Goal: Task Accomplishment & Management: Use online tool/utility

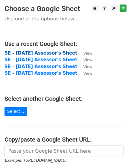
click at [36, 53] on strong "SE - [DATE] Assessor's Sheet" at bounding box center [40, 52] width 73 height 5
click at [40, 52] on strong "SE - [DATE] Assessor's Sheet" at bounding box center [40, 52] width 73 height 5
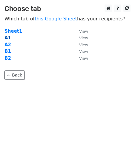
click at [7, 38] on strong "A1" at bounding box center [7, 37] width 7 height 5
click at [5, 38] on strong "A1" at bounding box center [7, 37] width 7 height 5
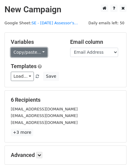
click at [38, 54] on link "Copy/paste..." at bounding box center [29, 52] width 37 height 9
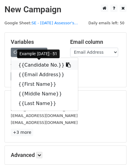
click at [29, 64] on link "{{Candidate No.}}" at bounding box center [44, 65] width 67 height 10
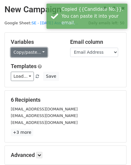
click at [15, 53] on link "Copy/paste..." at bounding box center [29, 52] width 37 height 9
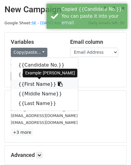
click at [26, 84] on link "{{First Name}}" at bounding box center [44, 84] width 67 height 10
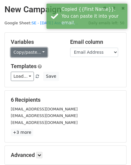
click at [33, 52] on link "Copy/paste..." at bounding box center [29, 52] width 37 height 9
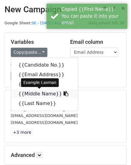
click at [31, 92] on link "{{Middle Name}}" at bounding box center [44, 94] width 67 height 10
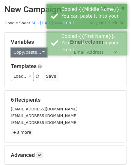
click at [38, 49] on link "Copy/paste..." at bounding box center [29, 52] width 37 height 9
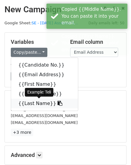
click at [24, 101] on link "{{Last Name}}" at bounding box center [44, 103] width 67 height 10
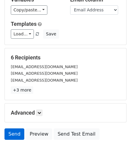
scroll to position [68, 0]
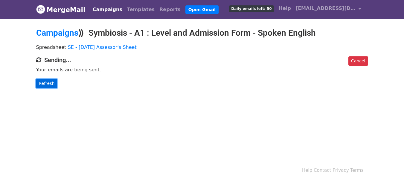
click at [39, 80] on link "Refresh" at bounding box center [46, 83] width 21 height 9
click at [41, 80] on link "Refresh" at bounding box center [46, 83] width 21 height 9
click at [51, 84] on link "Refresh" at bounding box center [46, 83] width 21 height 9
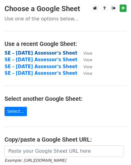
click at [25, 52] on strong "SE - [DATE] Assessor's Sheet" at bounding box center [40, 52] width 73 height 5
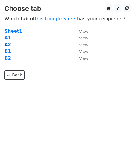
click at [10, 45] on strong "A2" at bounding box center [7, 44] width 7 height 5
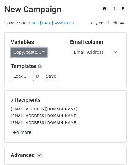
click at [21, 55] on link "Copy/paste..." at bounding box center [29, 52] width 37 height 9
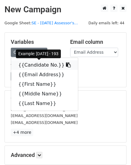
click at [23, 66] on link "{{Candidate No.}}" at bounding box center [44, 65] width 67 height 10
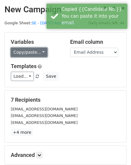
click at [26, 50] on link "Copy/paste..." at bounding box center [29, 52] width 37 height 9
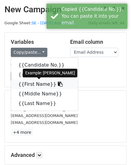
click at [30, 86] on link "{{First Name}}" at bounding box center [44, 84] width 67 height 10
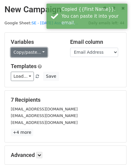
click at [30, 50] on link "Copy/paste..." at bounding box center [29, 52] width 37 height 9
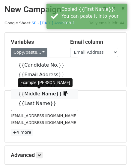
click at [28, 94] on link "{{Middle Name}}" at bounding box center [44, 94] width 67 height 10
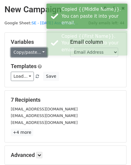
click at [28, 52] on link "Copy/paste..." at bounding box center [29, 52] width 37 height 9
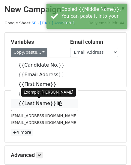
click at [31, 103] on link "{{Last Name}}" at bounding box center [44, 103] width 67 height 10
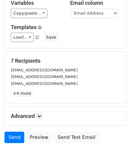
scroll to position [68, 0]
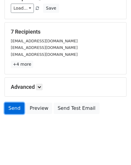
click at [9, 105] on link "Send" at bounding box center [14, 107] width 20 height 11
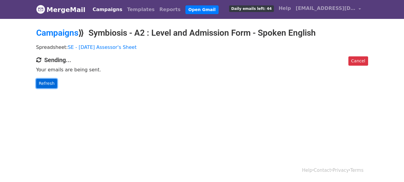
click at [51, 83] on link "Refresh" at bounding box center [46, 83] width 21 height 9
click at [49, 86] on link "Refresh" at bounding box center [46, 83] width 21 height 9
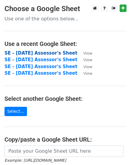
click at [34, 52] on strong "SE - [DATE] Assessor's Sheet" at bounding box center [40, 52] width 73 height 5
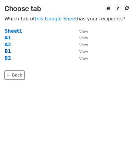
click at [7, 52] on strong "B1" at bounding box center [7, 50] width 7 height 5
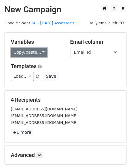
click at [37, 52] on link "Copy/paste..." at bounding box center [29, 52] width 37 height 9
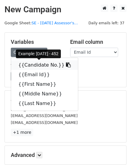
click at [33, 65] on link "{{Candidate No.}}" at bounding box center [44, 65] width 67 height 10
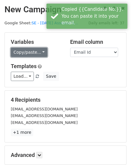
click at [37, 49] on link "Copy/paste..." at bounding box center [29, 52] width 37 height 9
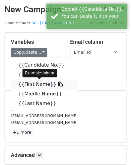
click at [32, 82] on link "{{First Name}}" at bounding box center [44, 84] width 67 height 10
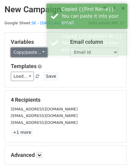
click at [31, 54] on link "Copy/paste..." at bounding box center [29, 52] width 37 height 9
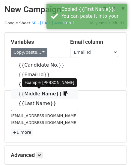
click at [25, 92] on link "{{Middle Name}}" at bounding box center [44, 94] width 67 height 10
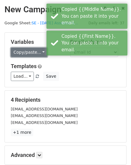
click at [37, 55] on link "Copy/paste..." at bounding box center [29, 52] width 37 height 9
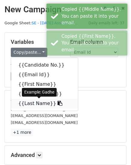
click at [31, 100] on link "{{Last Name}}" at bounding box center [44, 103] width 67 height 10
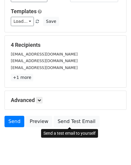
scroll to position [68, 0]
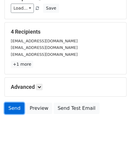
click at [7, 107] on link "Send" at bounding box center [14, 107] width 20 height 11
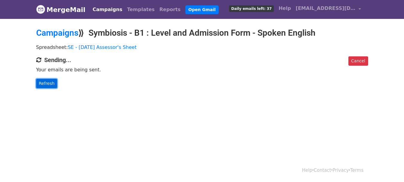
click at [48, 79] on link "Refresh" at bounding box center [46, 83] width 21 height 9
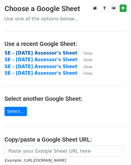
click at [23, 51] on strong "SE - [DATE] Assessor's Sheet" at bounding box center [40, 52] width 73 height 5
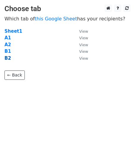
click at [8, 58] on strong "B2" at bounding box center [7, 57] width 7 height 5
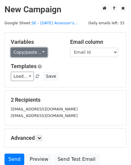
click at [25, 52] on link "Copy/paste..." at bounding box center [29, 52] width 37 height 9
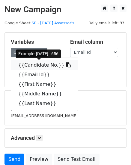
click at [26, 66] on link "{{Candidate No.}}" at bounding box center [44, 65] width 67 height 10
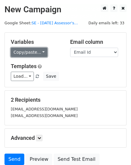
click at [28, 51] on link "Copy/paste..." at bounding box center [29, 52] width 37 height 9
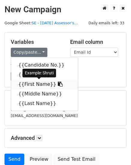
click at [26, 83] on link "{{First Name}}" at bounding box center [44, 84] width 67 height 10
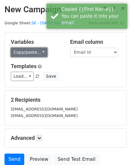
click at [29, 51] on link "Copy/paste..." at bounding box center [29, 52] width 37 height 9
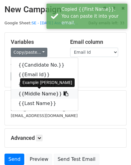
click at [25, 94] on link "{{Middle Name}}" at bounding box center [44, 94] width 67 height 10
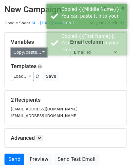
click at [19, 54] on link "Copy/paste..." at bounding box center [29, 52] width 37 height 9
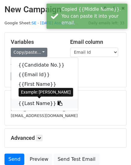
click at [28, 100] on link "{{Last Name}}" at bounding box center [44, 103] width 67 height 10
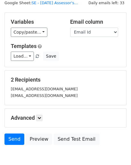
scroll to position [51, 0]
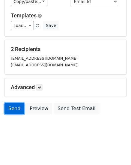
click at [21, 107] on link "Send" at bounding box center [14, 108] width 20 height 11
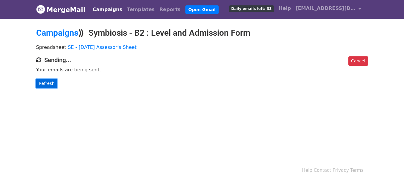
click at [48, 84] on link "Refresh" at bounding box center [46, 83] width 21 height 9
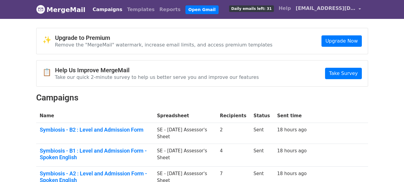
click at [351, 8] on span "[EMAIL_ADDRESS][DOMAIN_NAME]" at bounding box center [326, 8] width 60 height 7
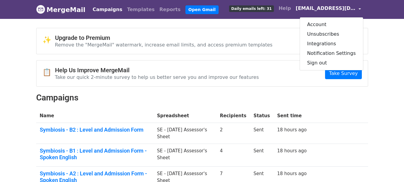
click at [351, 8] on span "[EMAIL_ADDRESS][DOMAIN_NAME]" at bounding box center [326, 8] width 60 height 7
